Goal: Information Seeking & Learning: Compare options

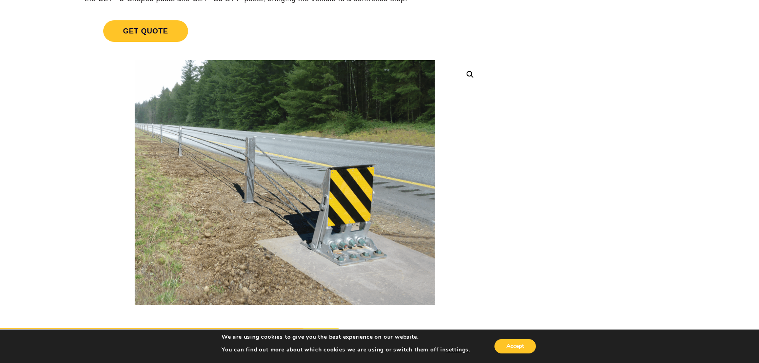
scroll to position [199, 0]
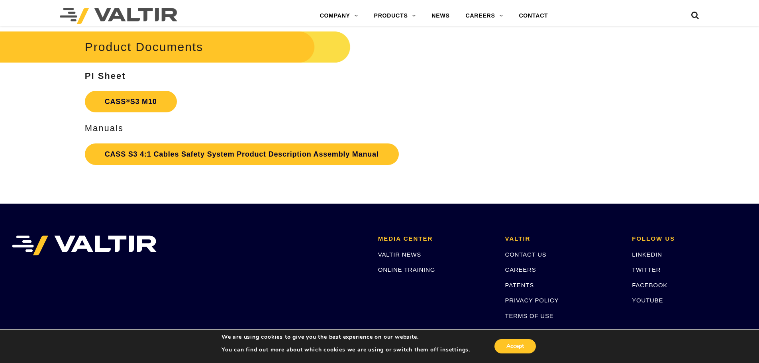
scroll to position [1713, 0]
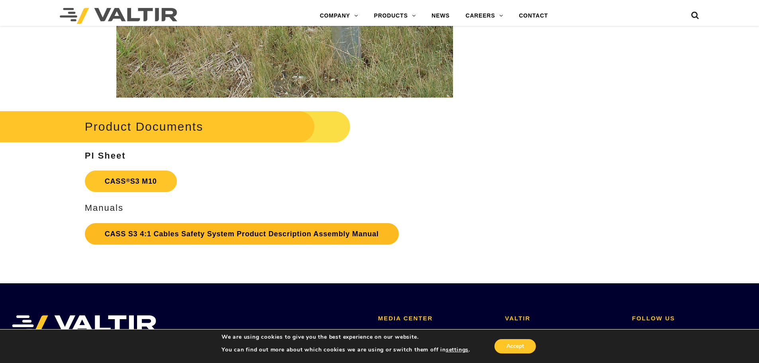
click at [184, 233] on link "CASS S3 4:1 Cables Safety System Product Description Assembly Manual" at bounding box center [242, 234] width 314 height 22
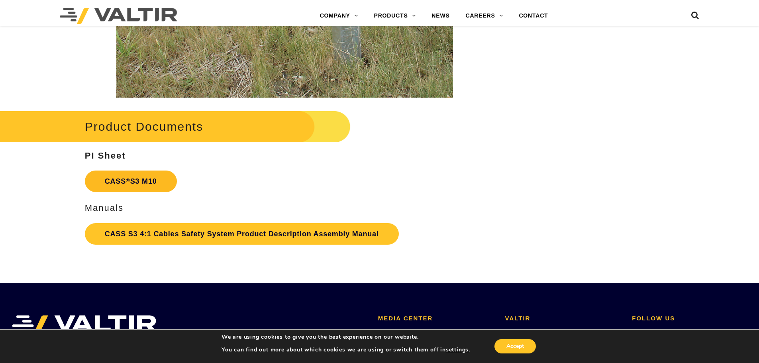
click at [135, 176] on link "CASS ® S3 M10" at bounding box center [131, 182] width 92 height 22
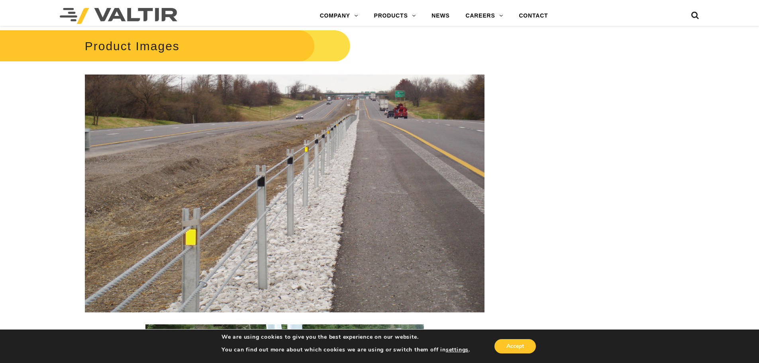
scroll to position [957, 0]
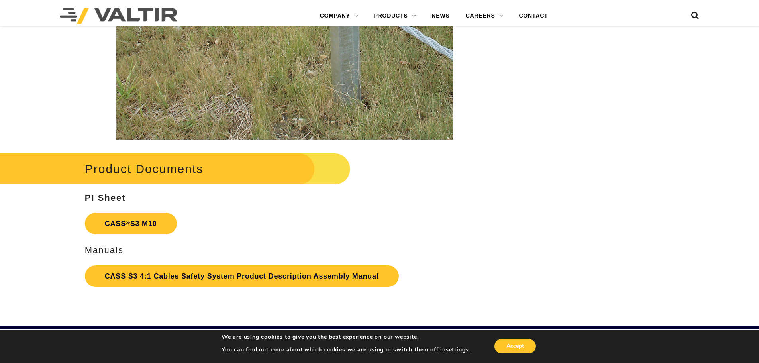
scroll to position [1754, 0]
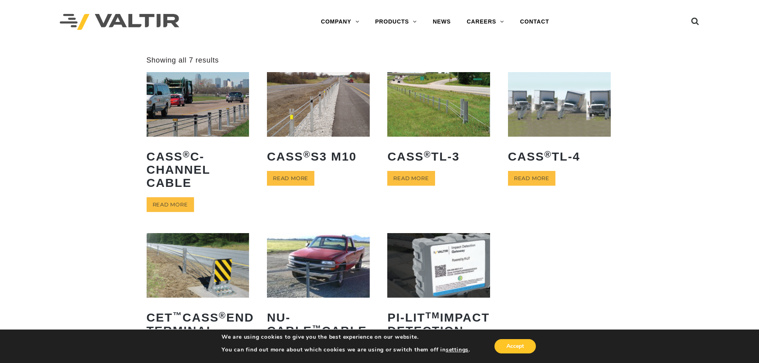
click at [442, 104] on img at bounding box center [438, 104] width 103 height 64
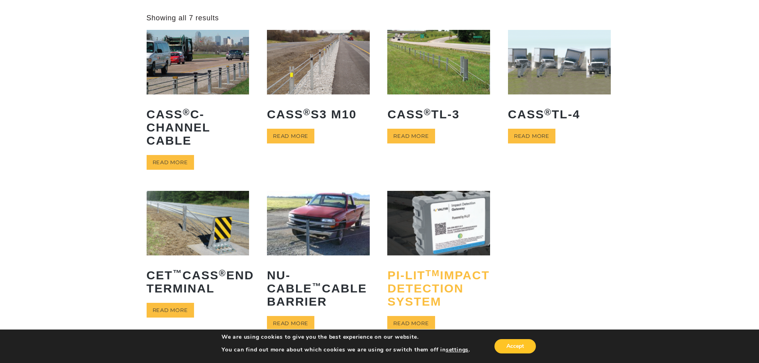
scroll to position [40, 0]
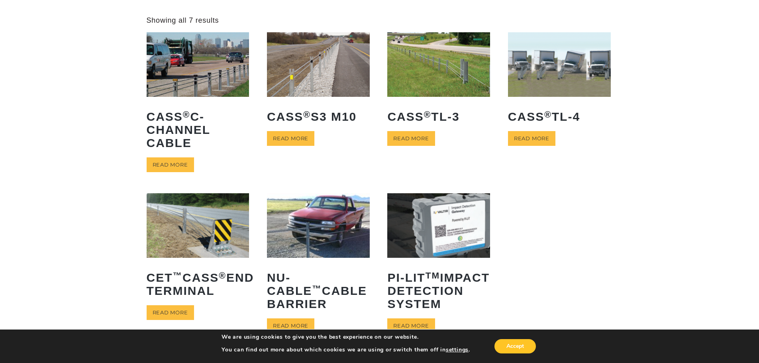
click at [320, 69] on img at bounding box center [318, 64] width 103 height 64
click at [456, 82] on img at bounding box center [438, 64] width 103 height 64
click at [558, 67] on img at bounding box center [559, 64] width 103 height 64
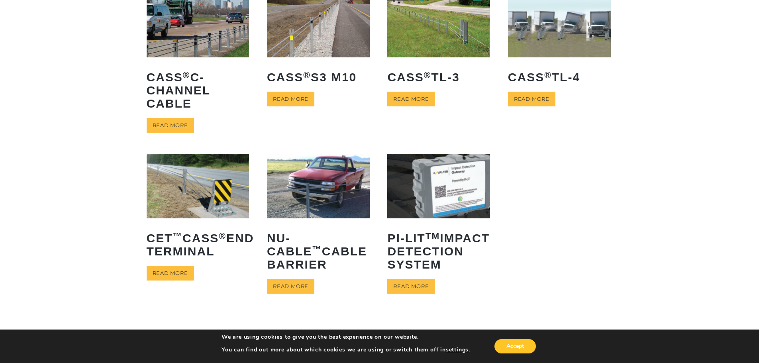
scroll to position [80, 0]
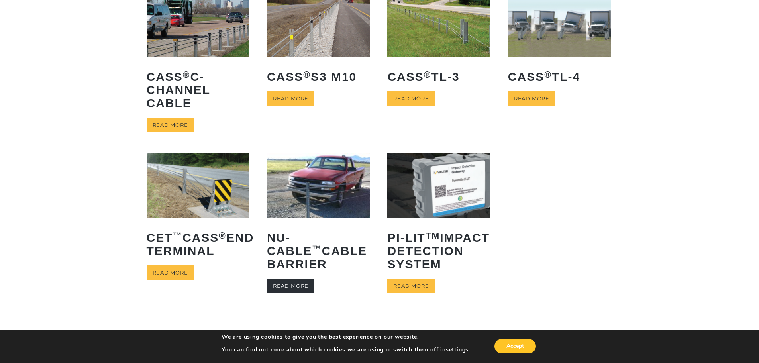
click at [295, 288] on link "Read more" at bounding box center [290, 286] width 47 height 15
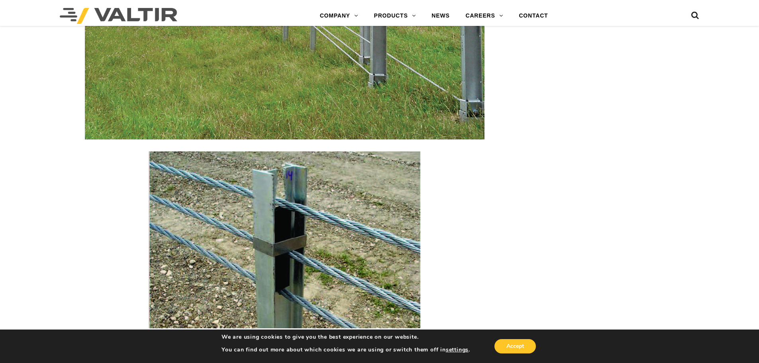
scroll to position [1196, 0]
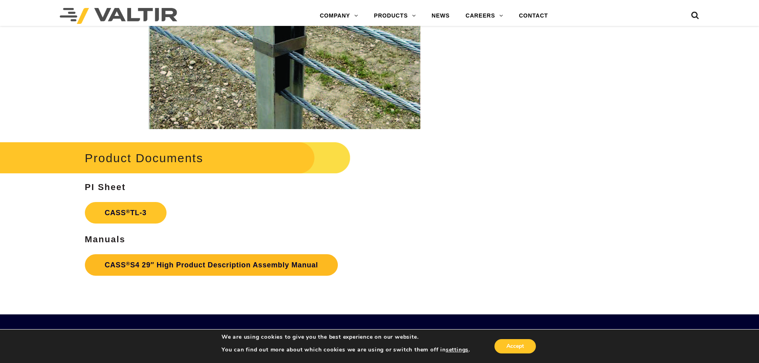
click at [211, 266] on link "CASS ® S4 29″ High Product Description Assembly Manual" at bounding box center [212, 265] width 254 height 22
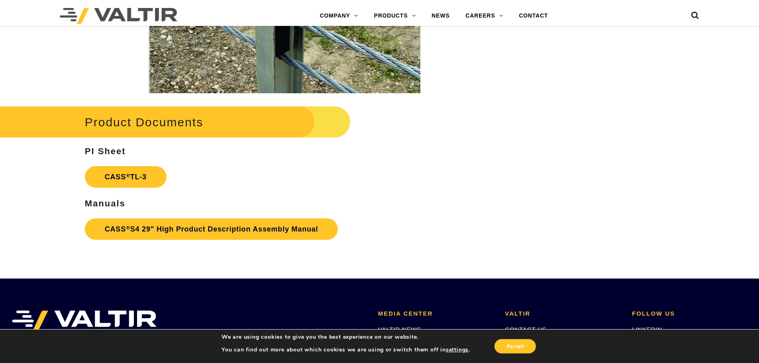
scroll to position [1276, 0]
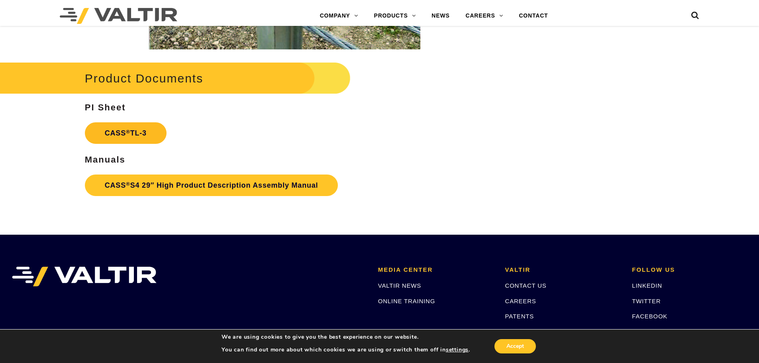
click at [131, 133] on link "CASS ® TL-3" at bounding box center [126, 133] width 82 height 22
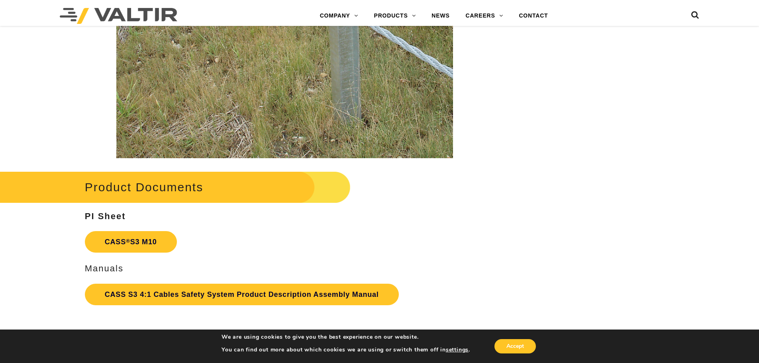
scroll to position [1714, 0]
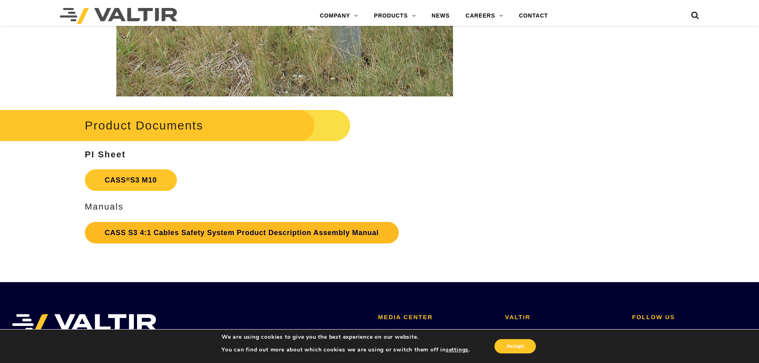
click at [239, 226] on link "CASS S3 4:1 Cables Safety System Product Description Assembly Manual" at bounding box center [242, 233] width 314 height 22
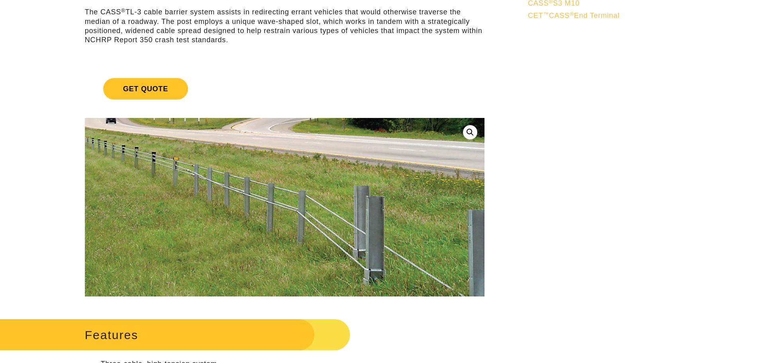
scroll to position [120, 0]
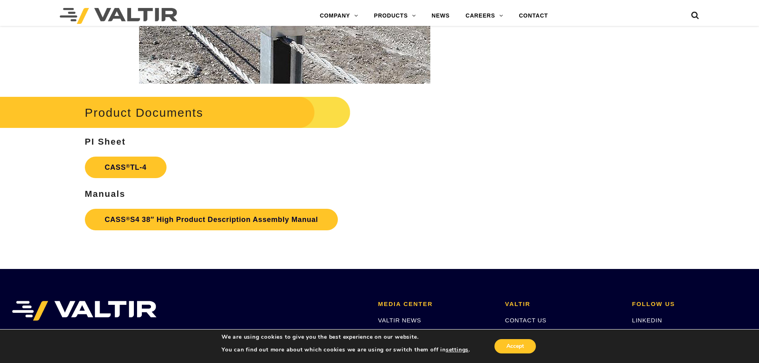
scroll to position [1196, 0]
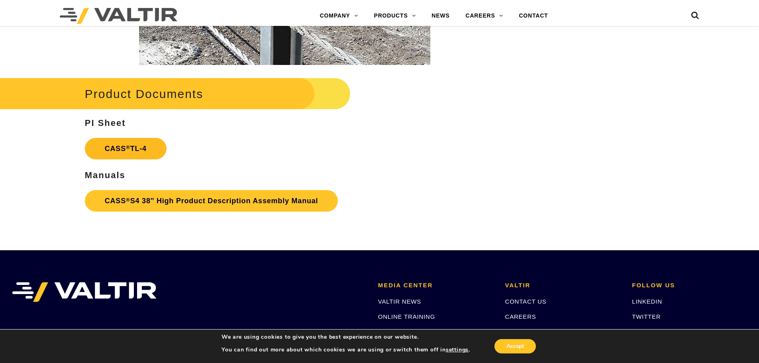
click at [134, 146] on link "CASS ® TL-4" at bounding box center [126, 149] width 82 height 22
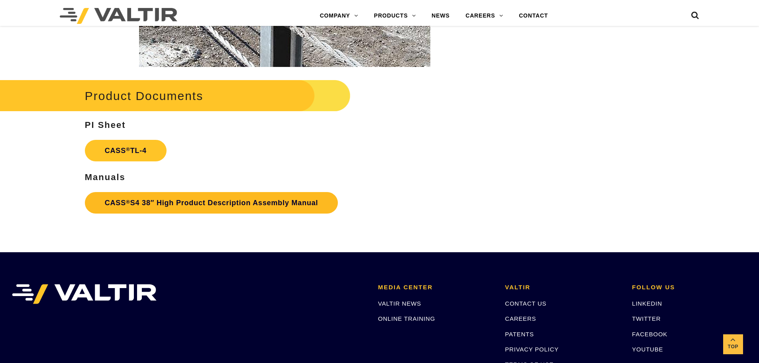
scroll to position [1196, 0]
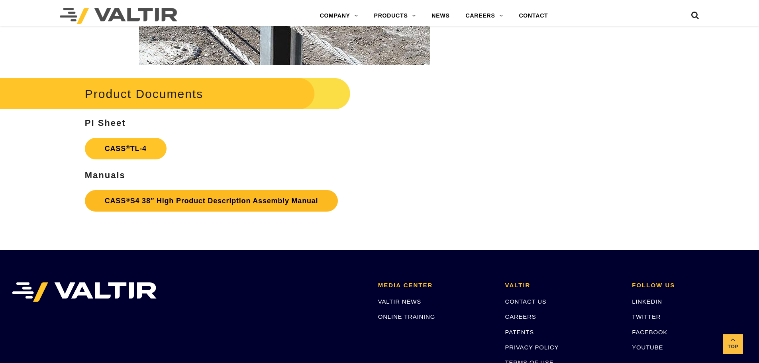
click at [190, 209] on link "CASS ® S4 38″ High Product Description Assembly Manual" at bounding box center [212, 201] width 254 height 22
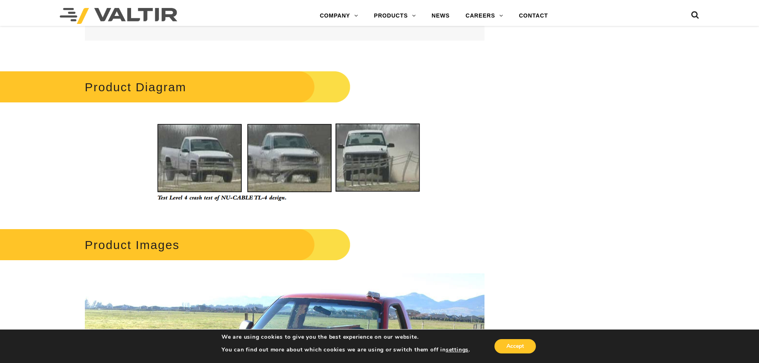
scroll to position [718, 0]
